Goal: Information Seeking & Learning: Learn about a topic

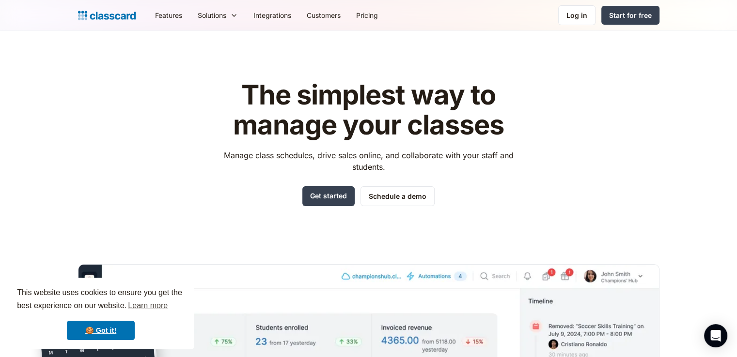
click at [172, 108] on div "The simplest way to manage your classes Manage class schedules, drive sales onl…" at bounding box center [368, 293] width 581 height 456
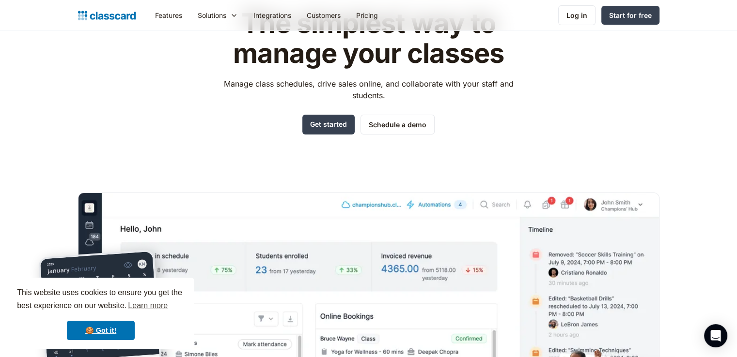
scroll to position [89, 0]
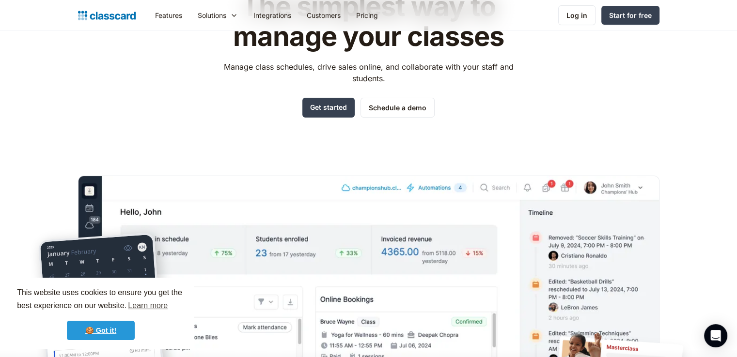
click at [122, 328] on link "🍪 Got it!" at bounding box center [101, 330] width 68 height 19
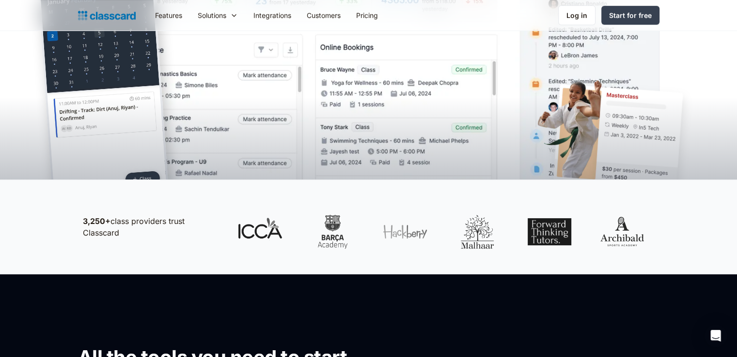
scroll to position [349, 0]
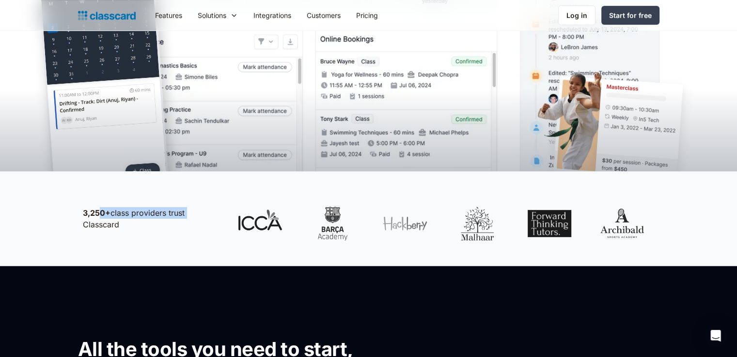
drag, startPoint x: 100, startPoint y: 213, endPoint x: 195, endPoint y: 214, distance: 94.9
click at [195, 214] on p "3,250+ class providers trust Classcard" at bounding box center [151, 218] width 136 height 23
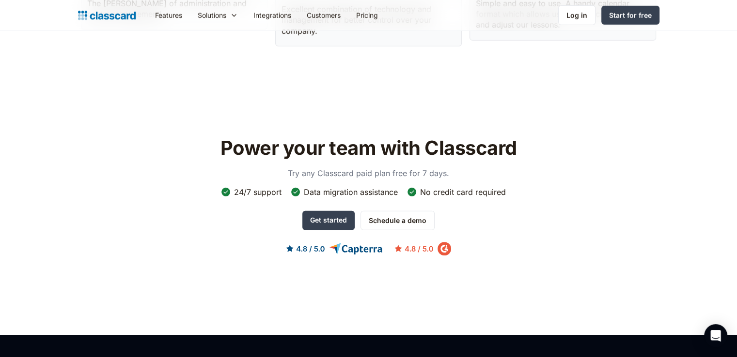
scroll to position [2888, 0]
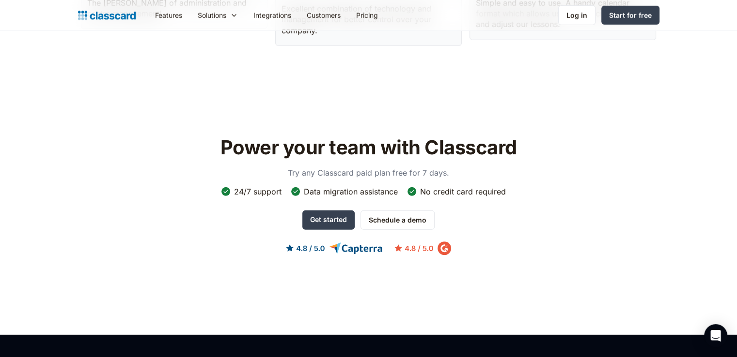
drag, startPoint x: 358, startPoint y: 228, endPoint x: 326, endPoint y: 243, distance: 35.8
click at [326, 243] on div "Power your team with Classcard Try any Classcard paid plan free for 7 days. 24/…" at bounding box center [368, 203] width 581 height 147
drag, startPoint x: 317, startPoint y: 152, endPoint x: 353, endPoint y: 155, distance: 36.0
click at [353, 167] on p "Try any Classcard paid plan free for 7 days." at bounding box center [369, 173] width 194 height 12
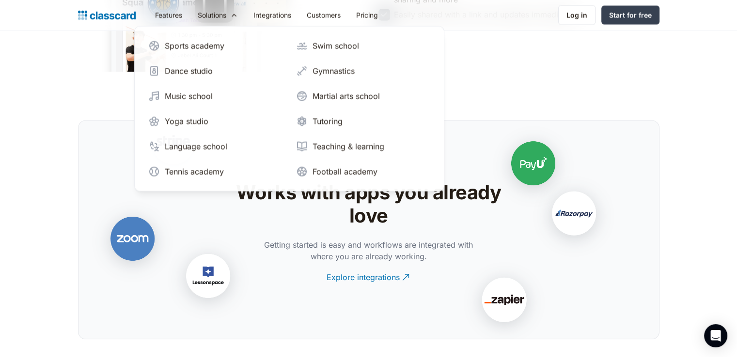
scroll to position [1906, 0]
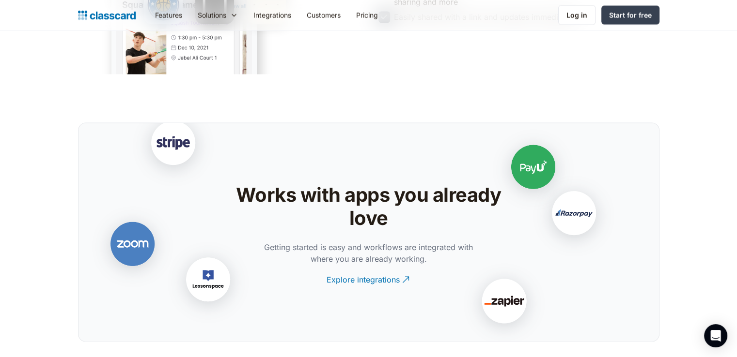
click at [35, 216] on section "Works with apps you already love Getting started is easy and workflows are inte…" at bounding box center [368, 209] width 737 height 268
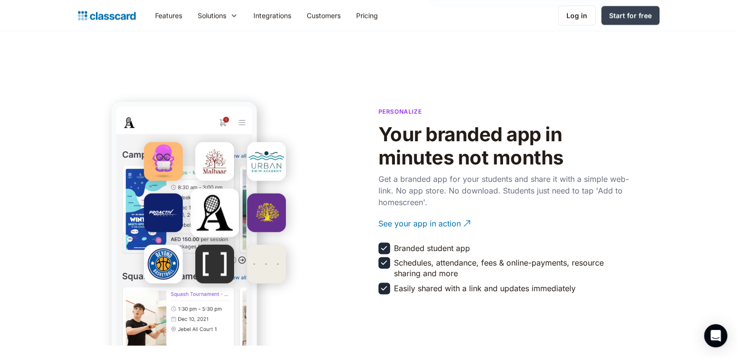
scroll to position [1635, 0]
click at [162, 167] on div at bounding box center [163, 161] width 39 height 39
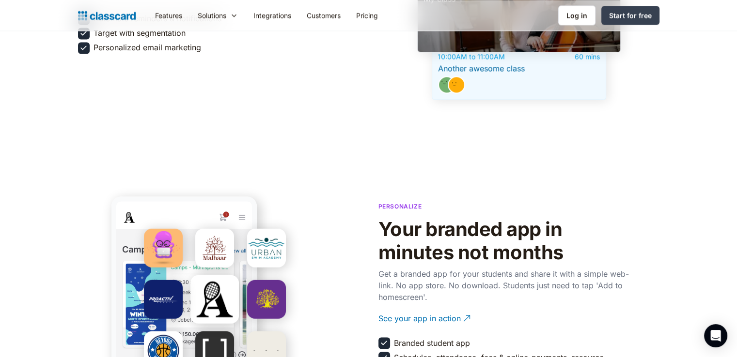
scroll to position [1564, 0]
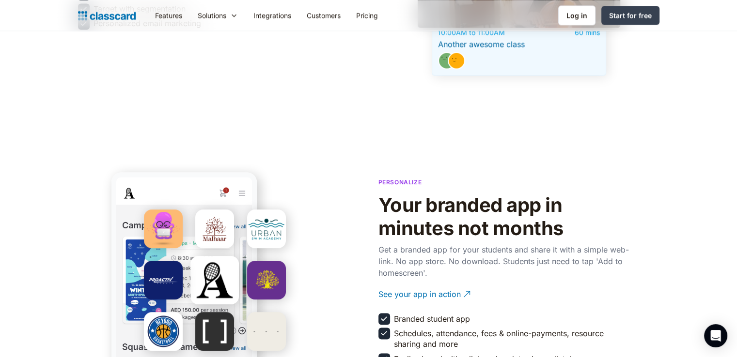
click at [248, 339] on div at bounding box center [266, 331] width 39 height 39
click at [263, 326] on div at bounding box center [266, 331] width 39 height 39
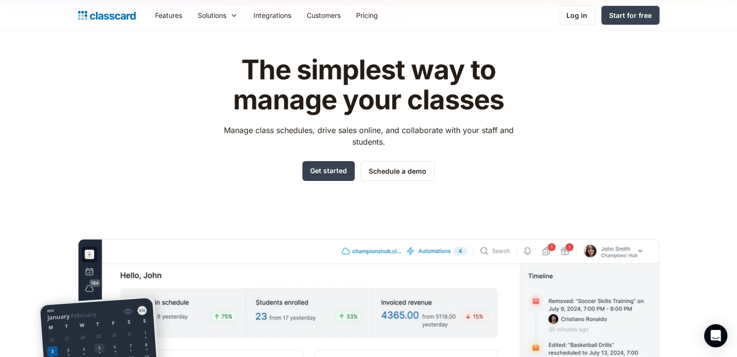
scroll to position [0, 0]
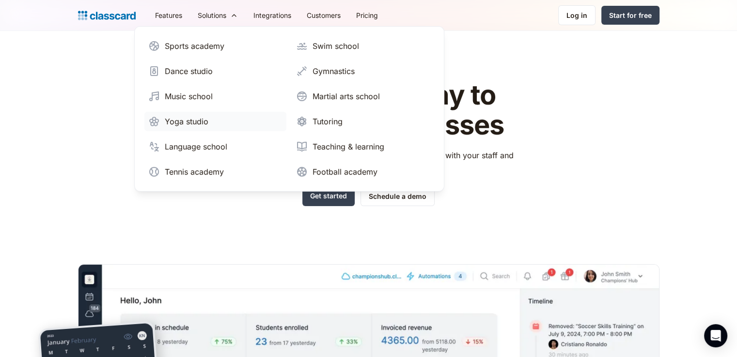
click at [161, 120] on link "Yoga studio" at bounding box center [215, 121] width 142 height 19
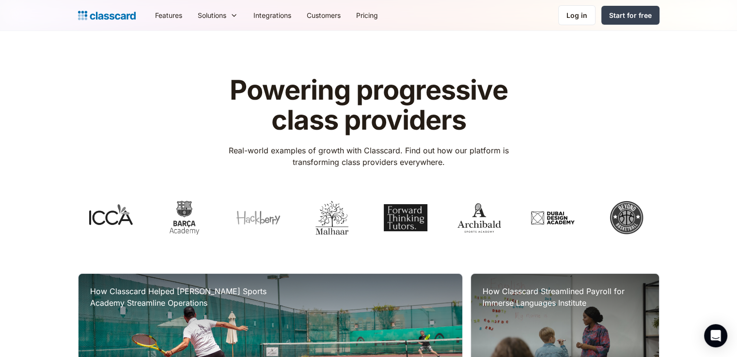
click at [324, 18] on link "Customers" at bounding box center [323, 15] width 49 height 22
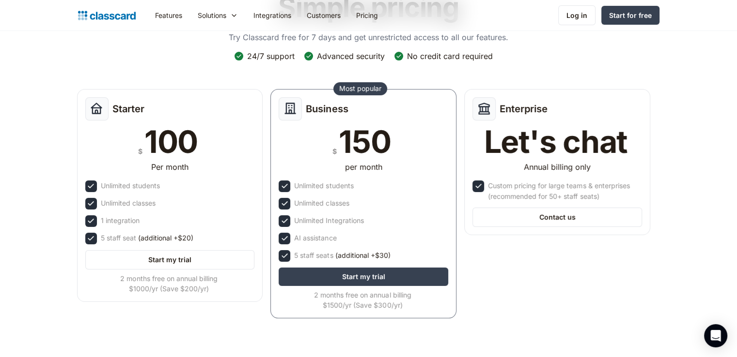
scroll to position [83, 0]
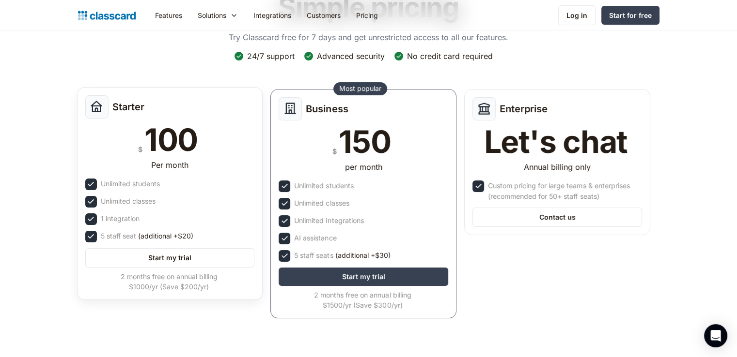
drag, startPoint x: 164, startPoint y: 237, endPoint x: 192, endPoint y: 228, distance: 29.0
click at [192, 228] on div "Starter $ 100 Per month Unlimited students Unlimited classes 1 integration 5 st…" at bounding box center [170, 193] width 186 height 213
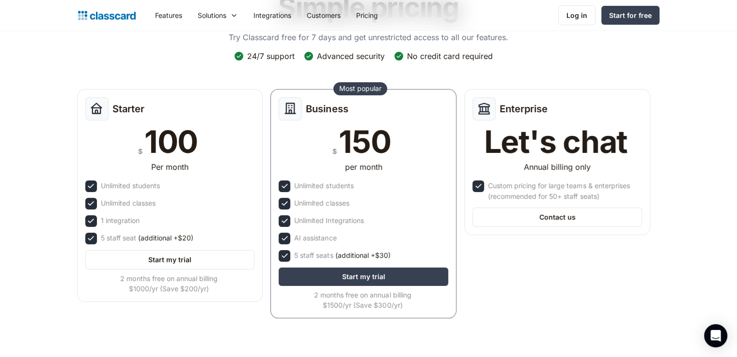
click at [555, 262] on div "Starter $ 100 Per month Unlimited students Unlimited classes 1 integration 5 st…" at bounding box center [363, 206] width 581 height 243
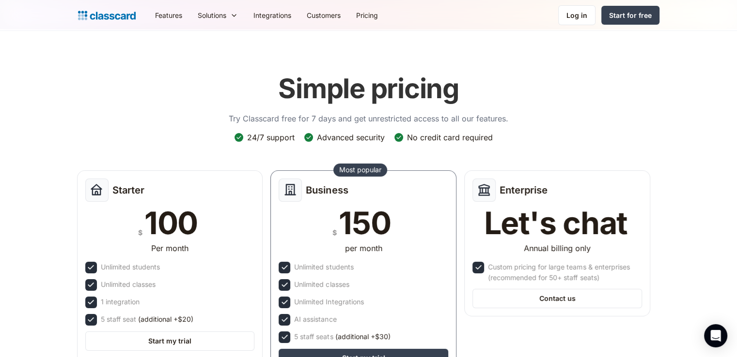
scroll to position [0, 0]
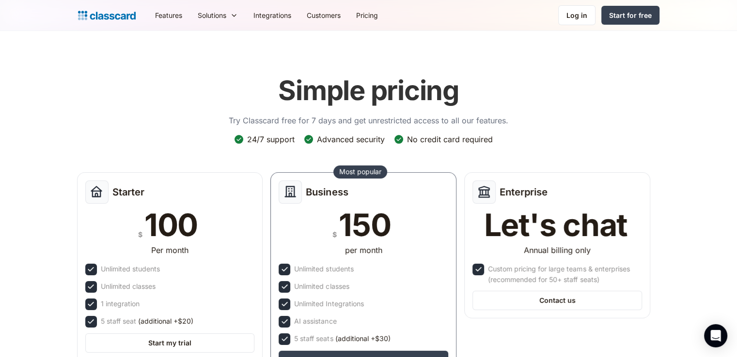
click at [118, 12] on img "home" at bounding box center [107, 16] width 58 height 14
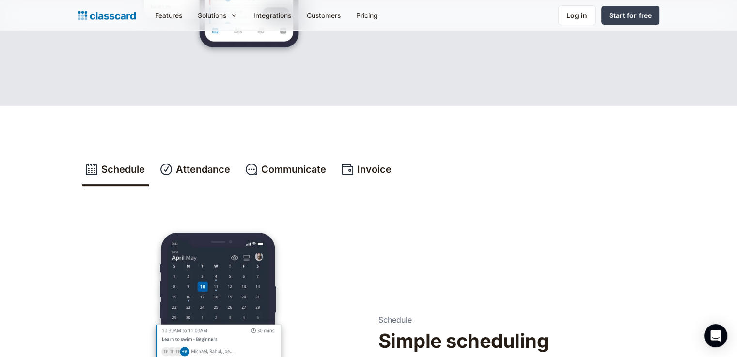
scroll to position [307, 0]
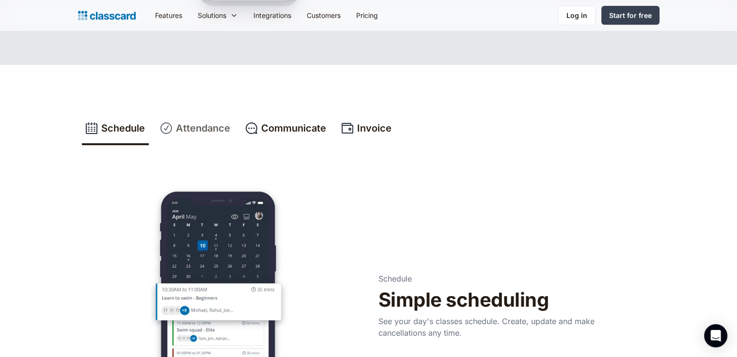
click at [161, 124] on img at bounding box center [166, 128] width 12 height 15
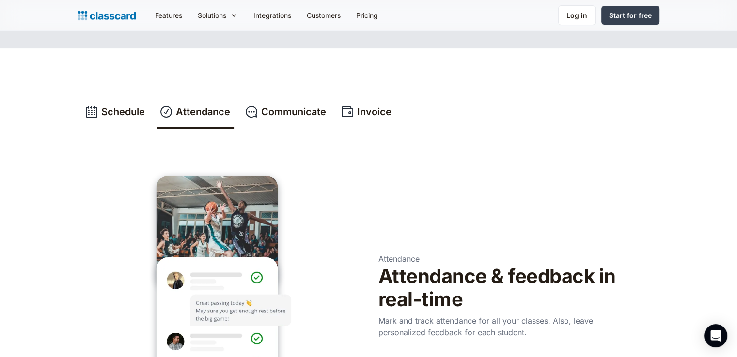
scroll to position [306, 0]
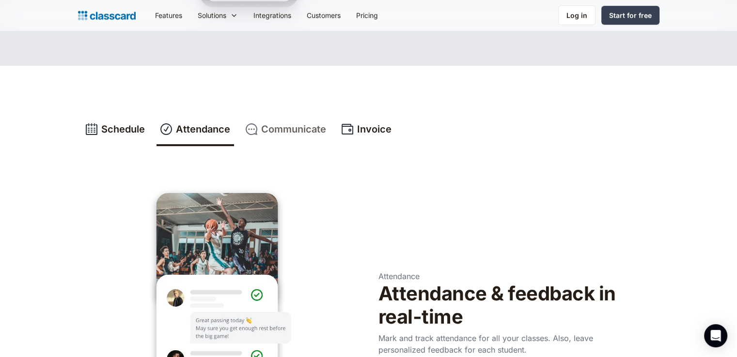
click at [297, 133] on div "Communicate" at bounding box center [293, 129] width 65 height 15
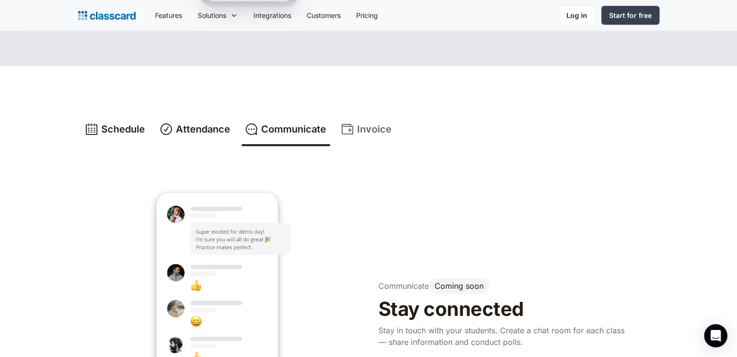
click at [363, 123] on div "Invoice" at bounding box center [374, 129] width 34 height 15
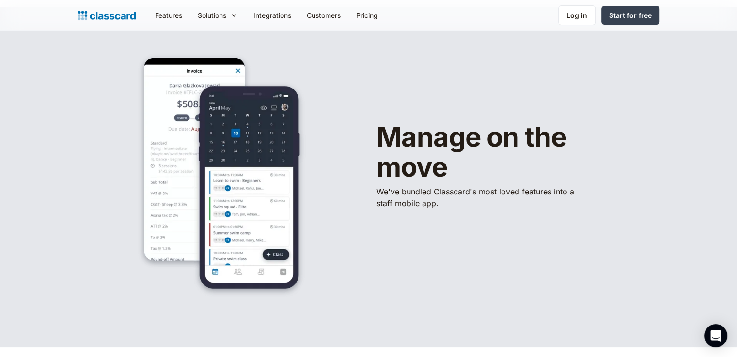
scroll to position [14, 0]
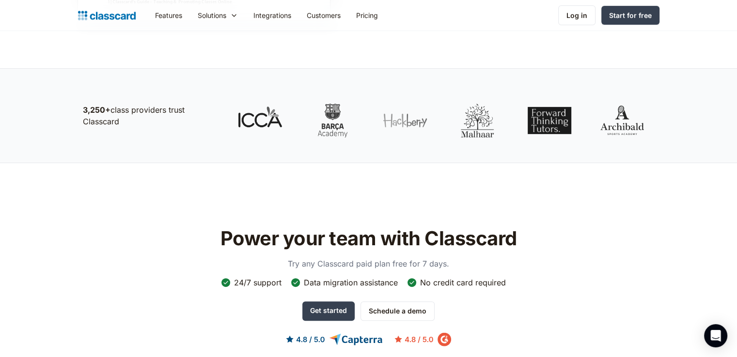
scroll to position [372, 0]
drag, startPoint x: 131, startPoint y: 113, endPoint x: 136, endPoint y: 128, distance: 15.8
click at [136, 128] on div "3,250+ class providers trust Classcard" at bounding box center [368, 115] width 581 height 63
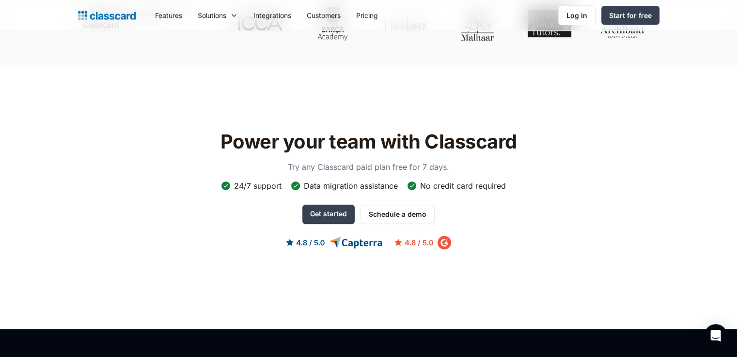
scroll to position [507, 0]
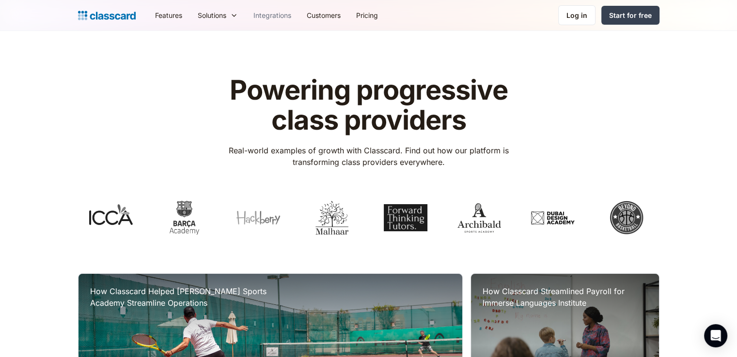
click at [265, 11] on link "Integrations" at bounding box center [272, 15] width 53 height 22
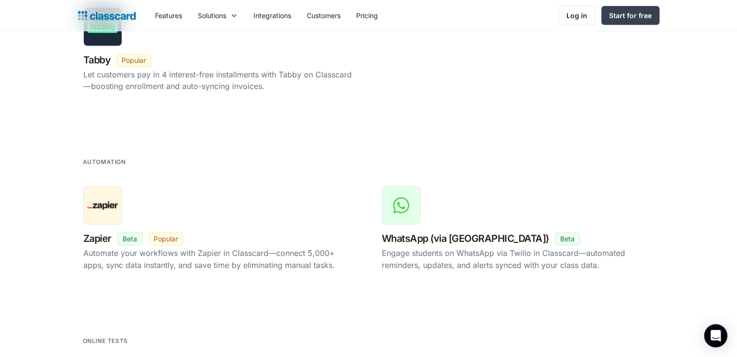
scroll to position [1635, 0]
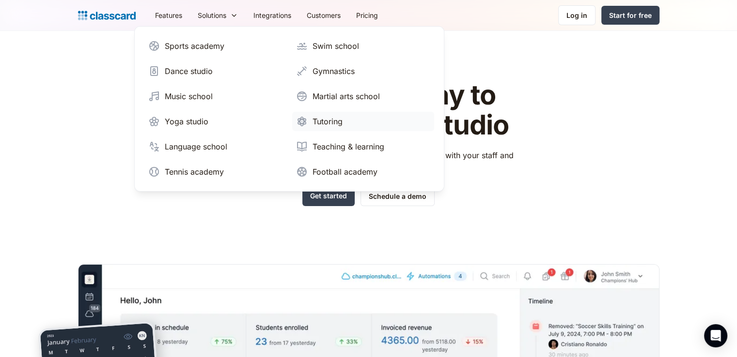
click at [339, 121] on div "Tutoring" at bounding box center [327, 122] width 30 height 12
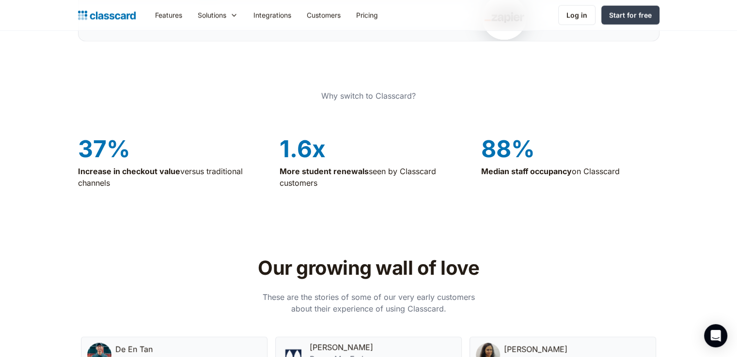
scroll to position [2294, 0]
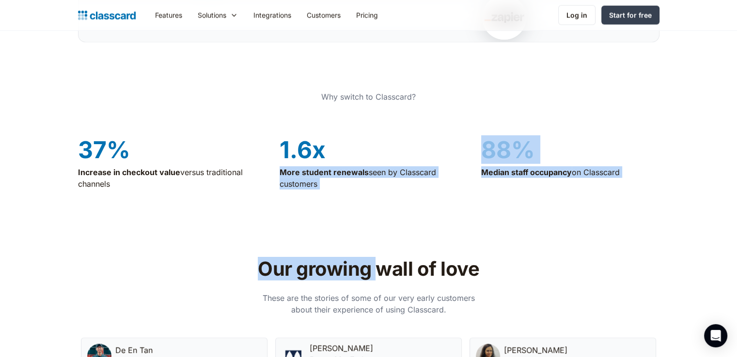
drag, startPoint x: 270, startPoint y: 169, endPoint x: 417, endPoint y: 209, distance: 151.6
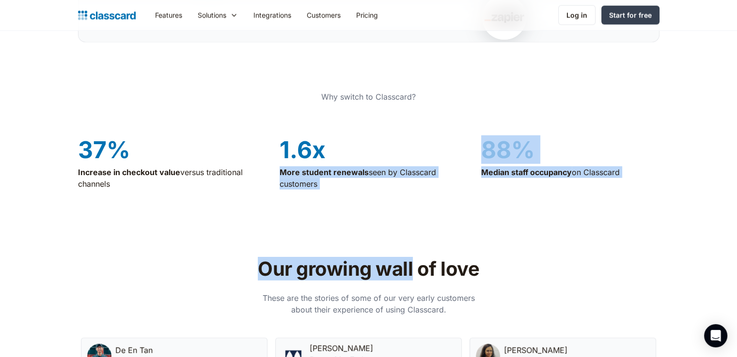
drag, startPoint x: 415, startPoint y: 211, endPoint x: 423, endPoint y: 130, distance: 81.4
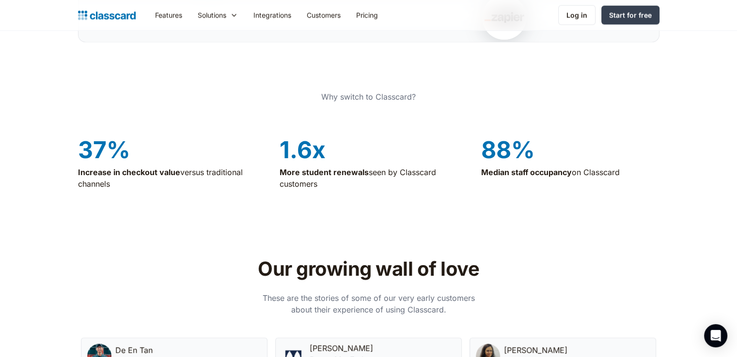
click at [366, 303] on p "These are the stories of some of our very early customers about their experienc…" at bounding box center [369, 304] width 218 height 23
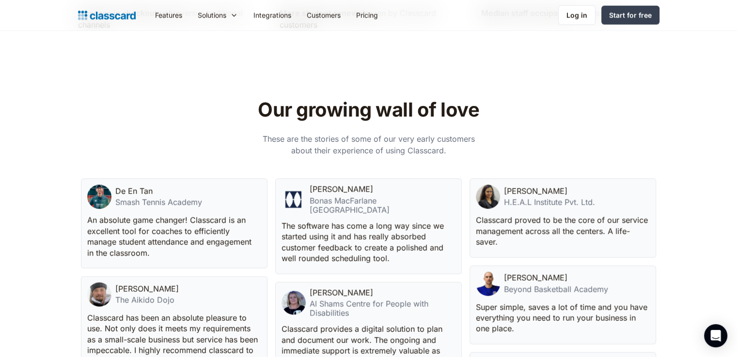
scroll to position [2454, 0]
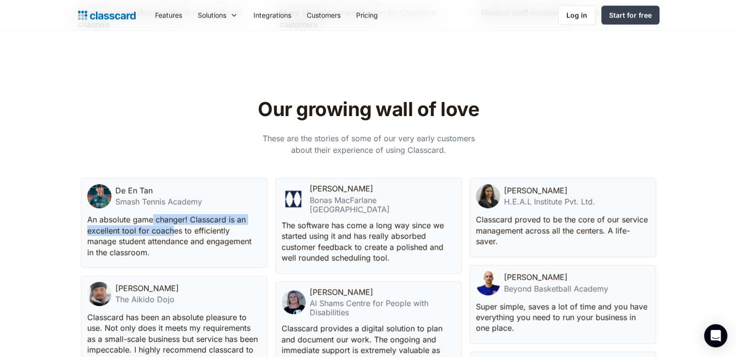
drag, startPoint x: 152, startPoint y: 216, endPoint x: 189, endPoint y: 240, distance: 44.1
click at [189, 240] on p "An absolute game changer! Classcard is an excellent tool for coaches to efficie…" at bounding box center [173, 237] width 172 height 44
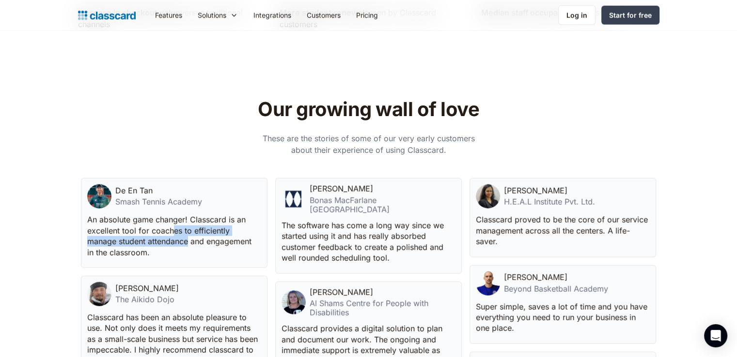
drag, startPoint x: 189, startPoint y: 240, endPoint x: 171, endPoint y: 233, distance: 19.2
click at [171, 233] on p "An absolute game changer! Classcard is an excellent tool for coaches to efficie…" at bounding box center [173, 237] width 172 height 44
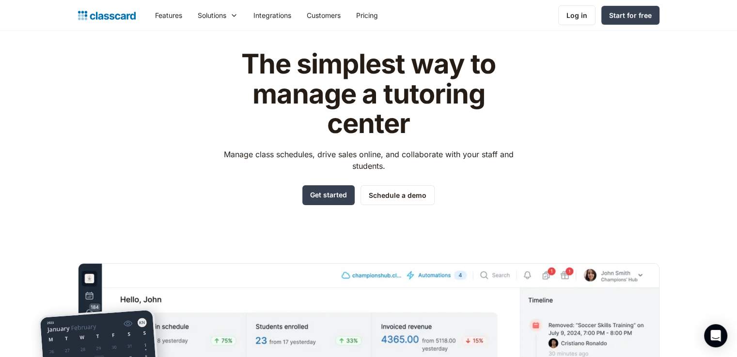
scroll to position [0, 0]
